Goal: Task Accomplishment & Management: Complete application form

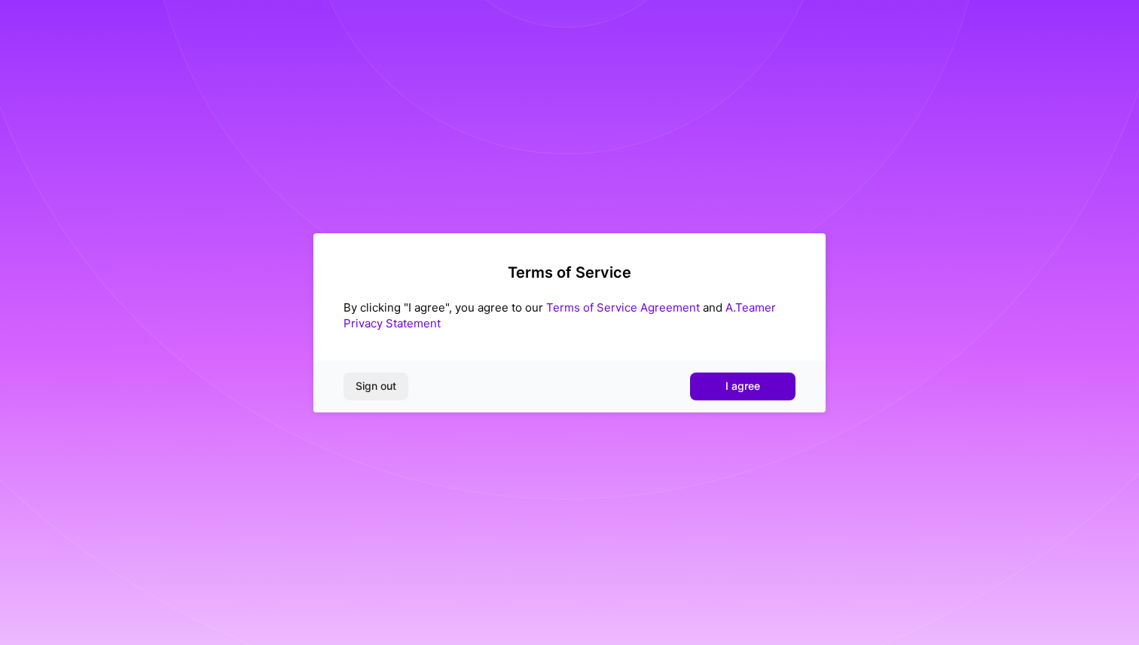
click at [750, 380] on span "I agree" at bounding box center [742, 386] width 35 height 15
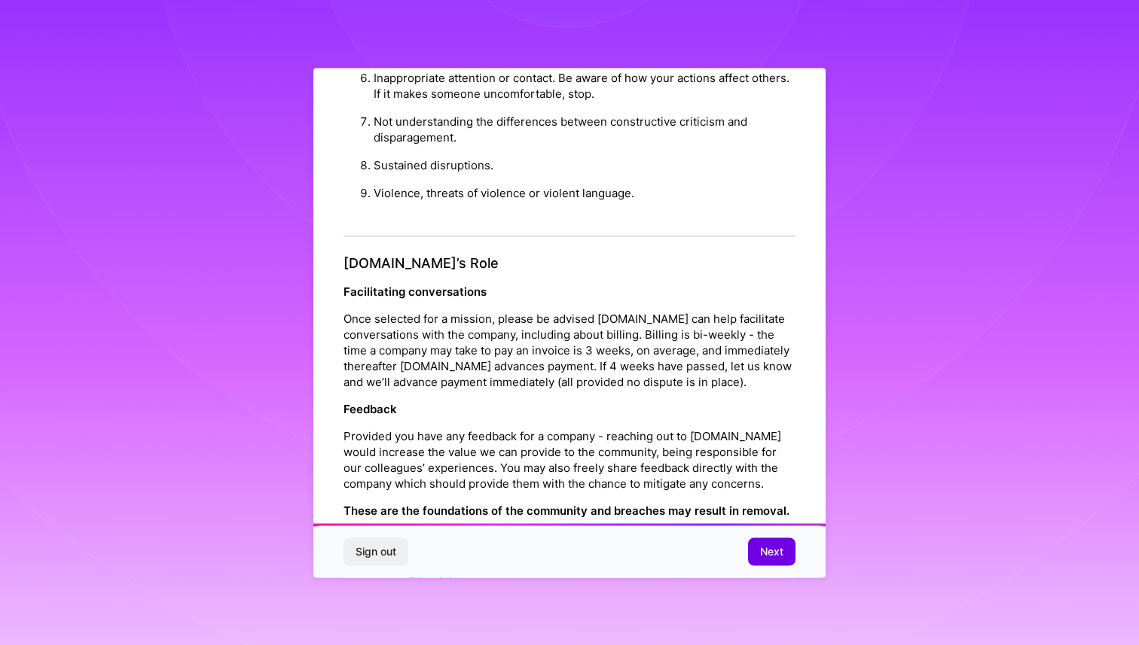
scroll to position [1562, 0]
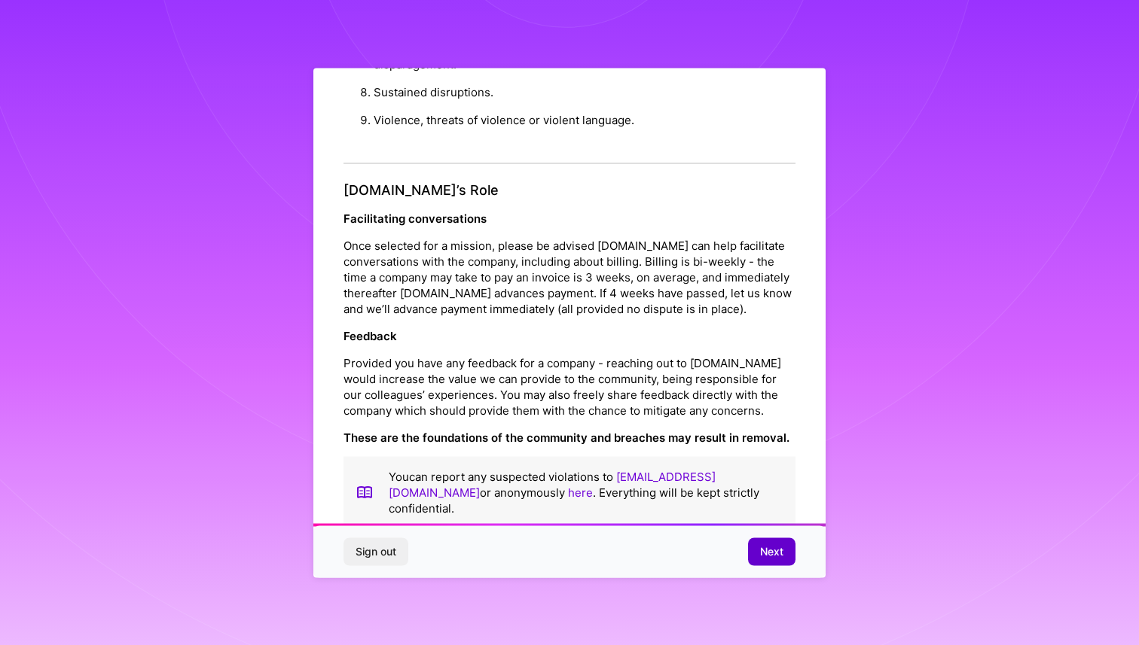
click at [780, 554] on span "Next" at bounding box center [771, 552] width 23 height 15
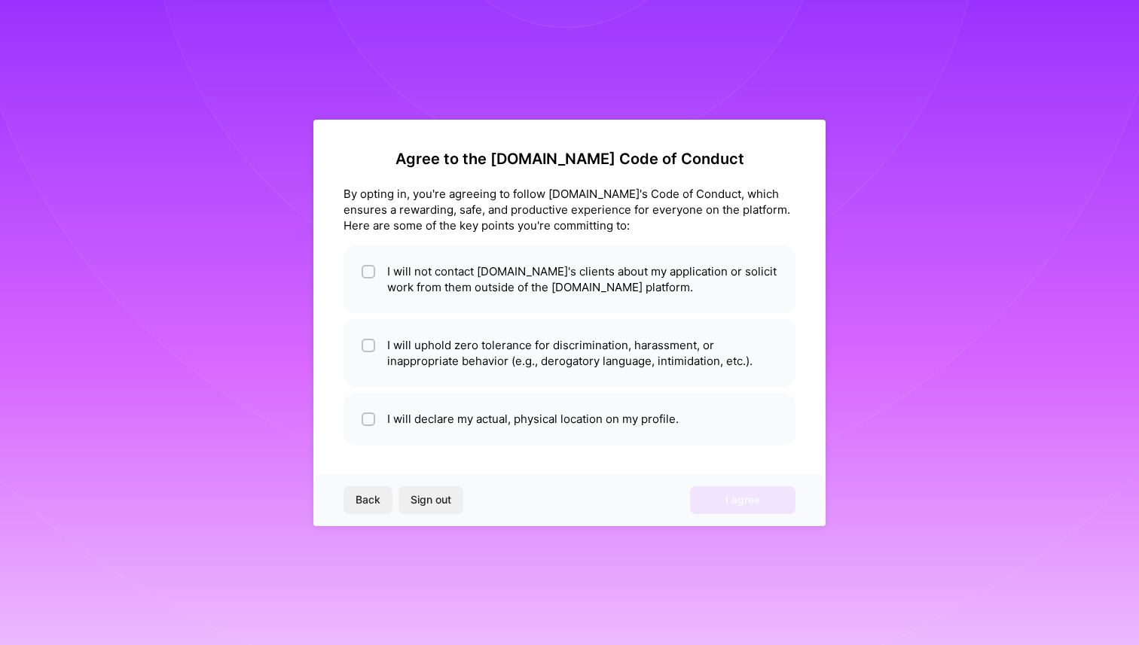
scroll to position [0, 0]
click at [366, 271] on input "checkbox" at bounding box center [370, 272] width 11 height 11
checkbox input "true"
click at [369, 349] on input "checkbox" at bounding box center [370, 346] width 11 height 11
checkbox input "true"
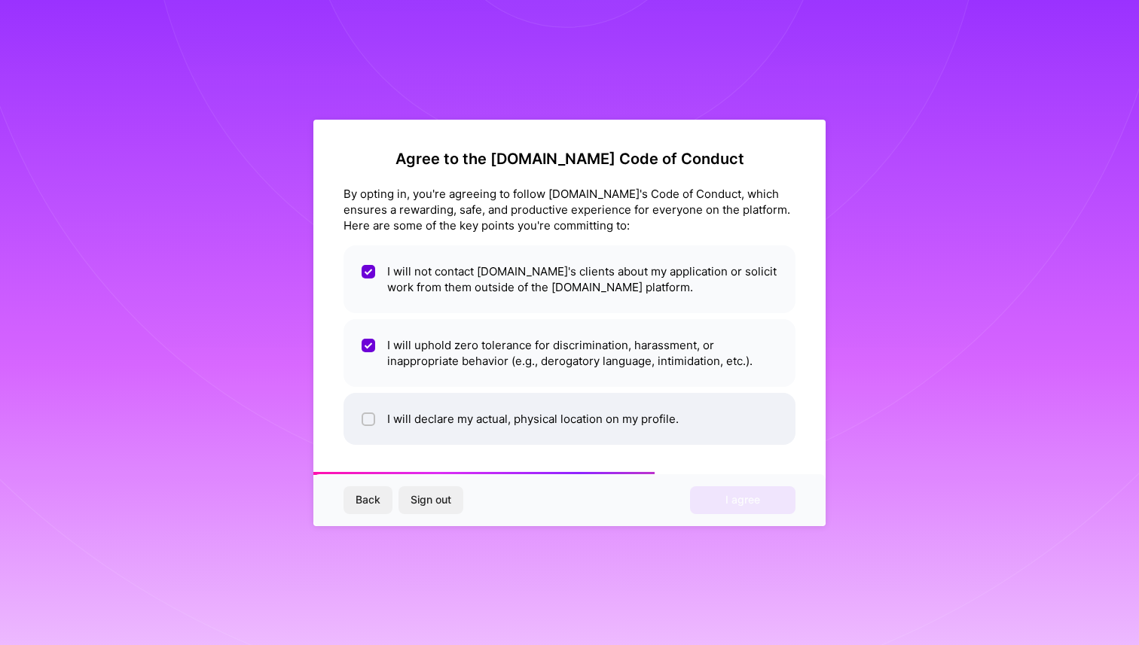
click at [371, 418] on input "checkbox" at bounding box center [370, 420] width 11 height 11
checkbox input "true"
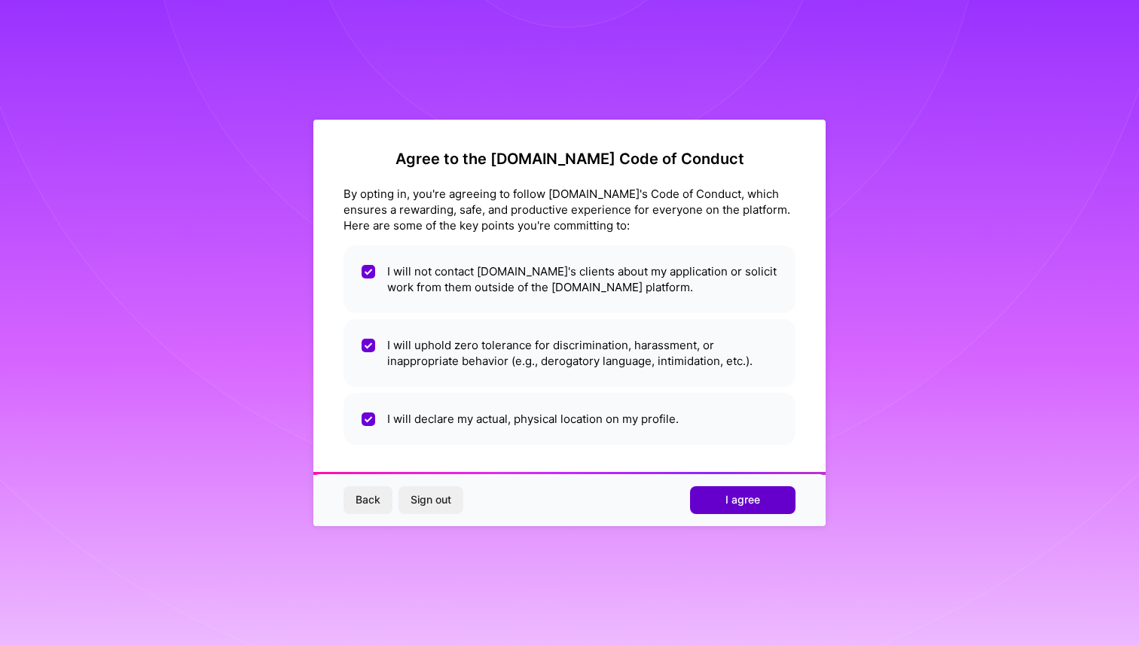
click at [743, 508] on button "I agree" at bounding box center [742, 500] width 105 height 27
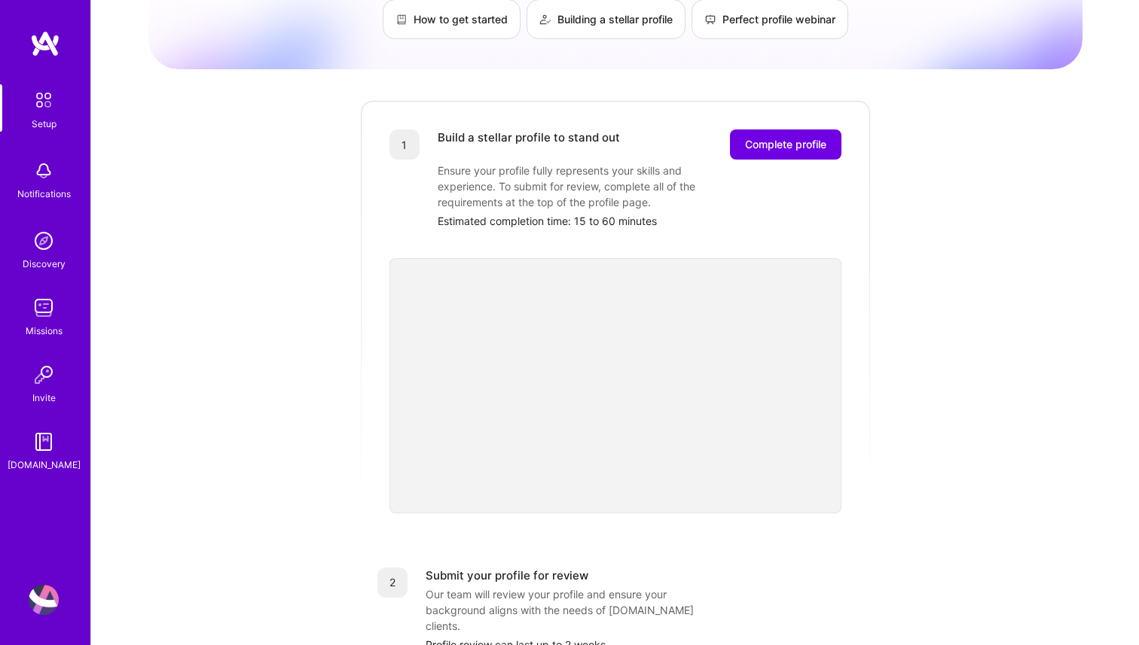
scroll to position [175, 0]
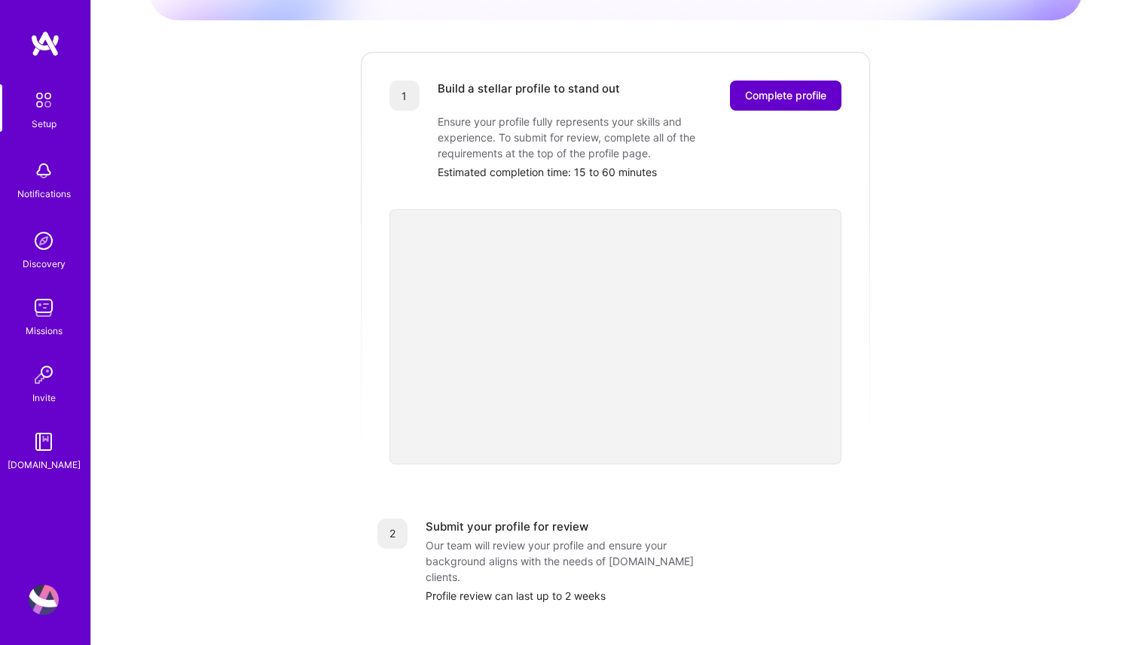
click at [789, 88] on span "Complete profile" at bounding box center [785, 95] width 81 height 15
